Goal: Information Seeking & Learning: Learn about a topic

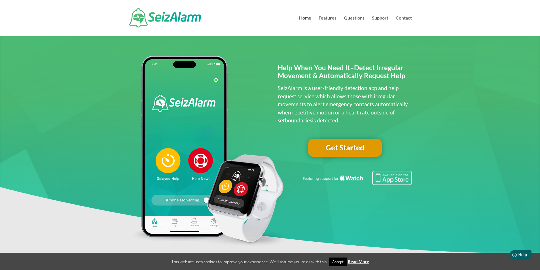
click at [175, 20] on img at bounding box center [165, 17] width 72 height 19
click at [354, 145] on link "Get Started" at bounding box center [345, 148] width 74 height 18
click at [304, 20] on link "Home" at bounding box center [305, 26] width 12 height 20
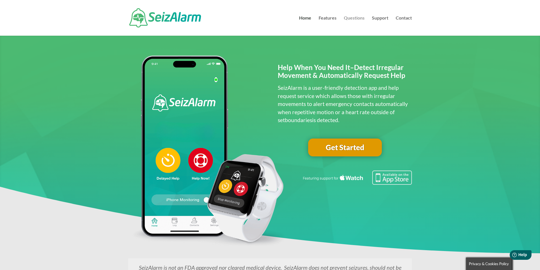
click at [355, 18] on link "Questions" at bounding box center [354, 26] width 21 height 20
